Goal: Find specific page/section: Find specific page/section

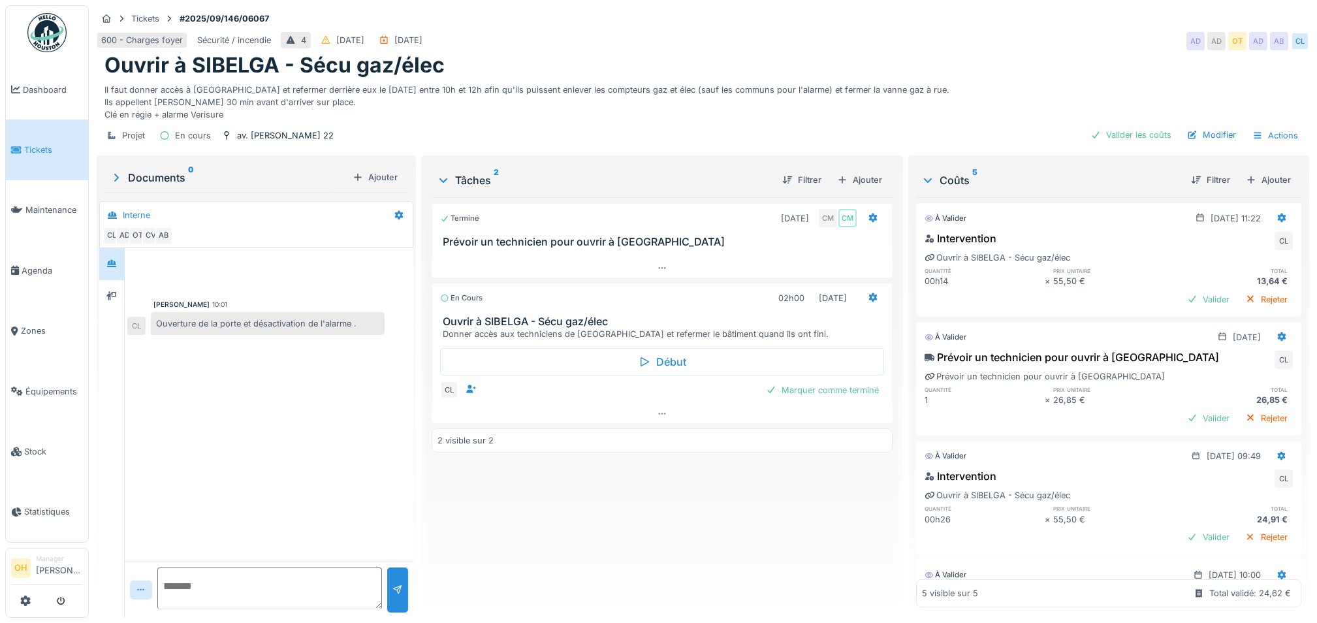
click at [606, 469] on div "Terminé 02/09/2025 CM CM Prévoir un technicien pour ouvrir à SIBELGA En cours 0…" at bounding box center [662, 402] width 461 height 410
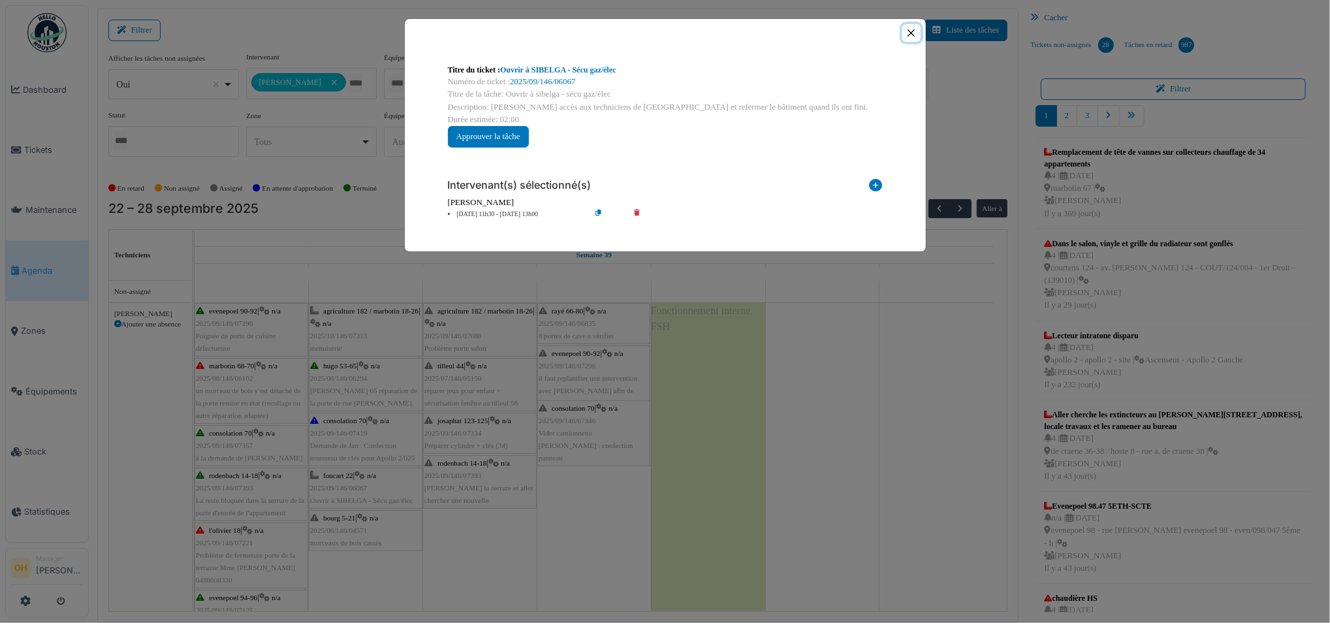
click at [916, 32] on button "Close" at bounding box center [911, 33] width 18 height 18
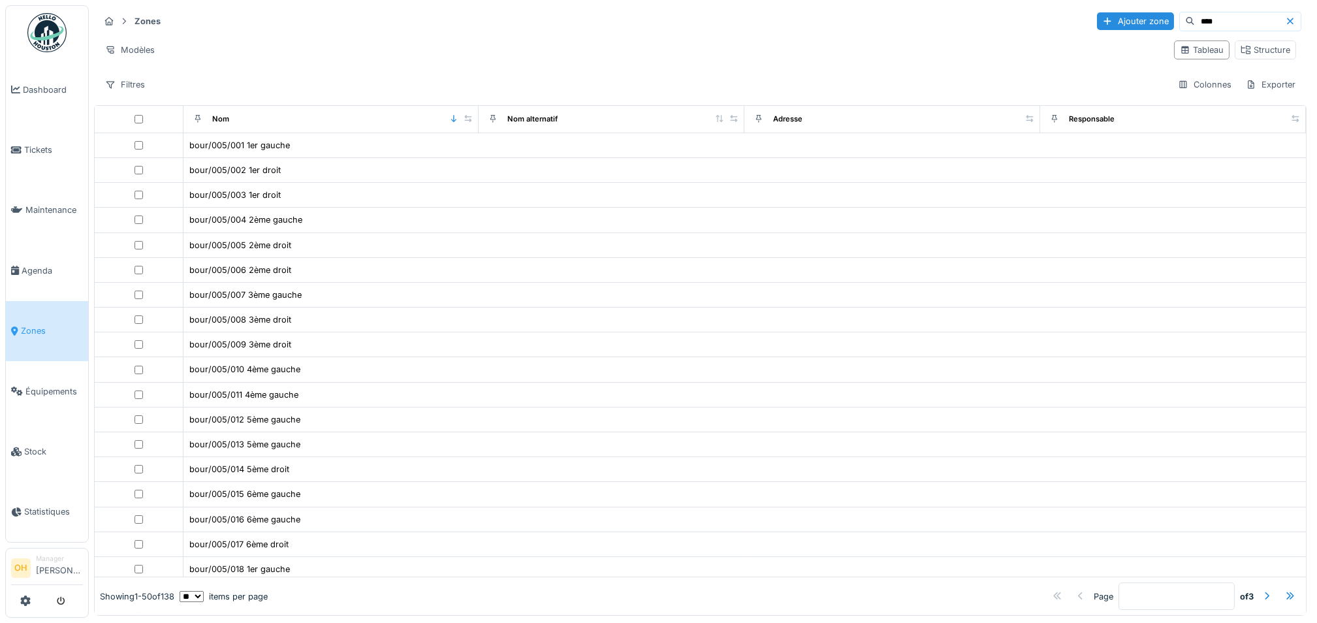
scroll to position [522, 0]
